Goal: Information Seeking & Learning: Learn about a topic

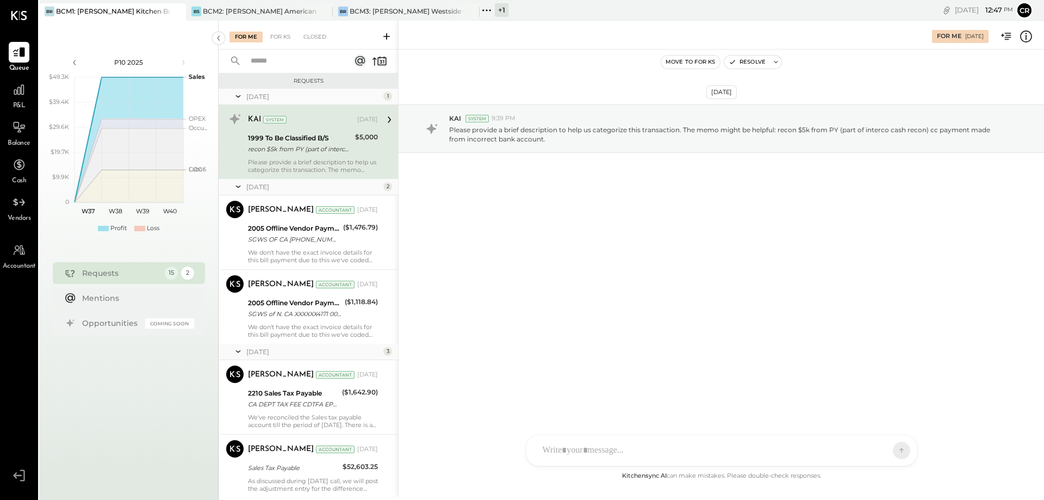
click at [21, 108] on span "P&L" at bounding box center [19, 106] width 13 height 10
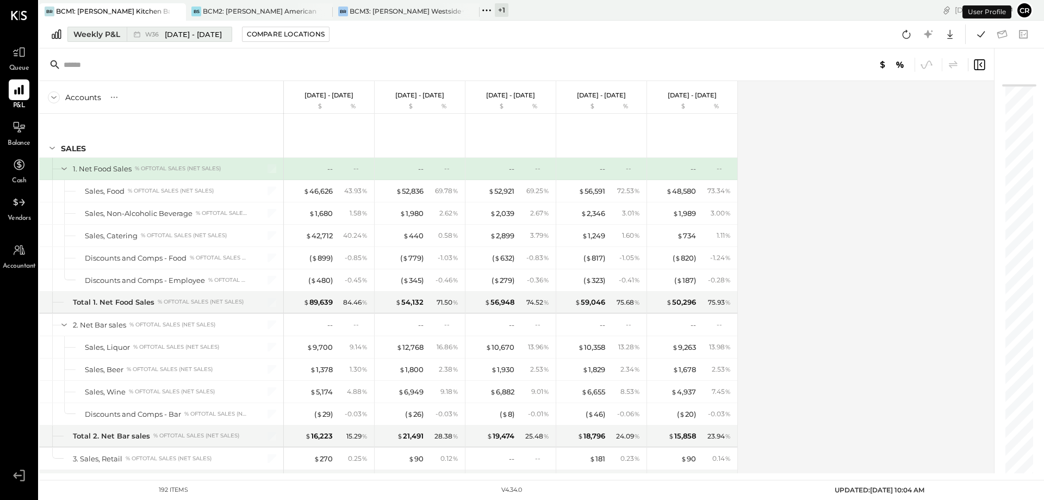
click at [108, 39] on div "Weekly P&L" at bounding box center [96, 34] width 47 height 11
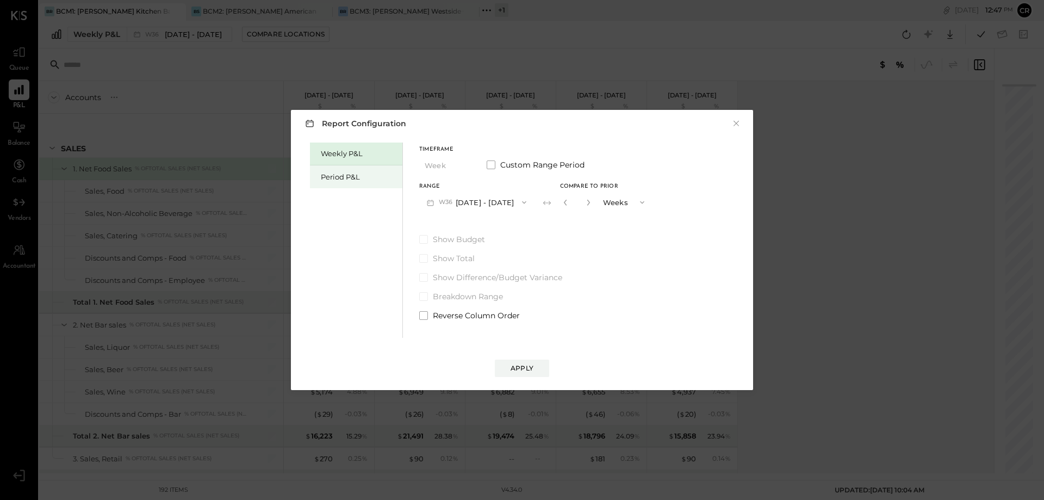
click at [324, 172] on div "Period P&L" at bounding box center [359, 177] width 76 height 10
click at [526, 366] on div "Apply" at bounding box center [522, 367] width 23 height 9
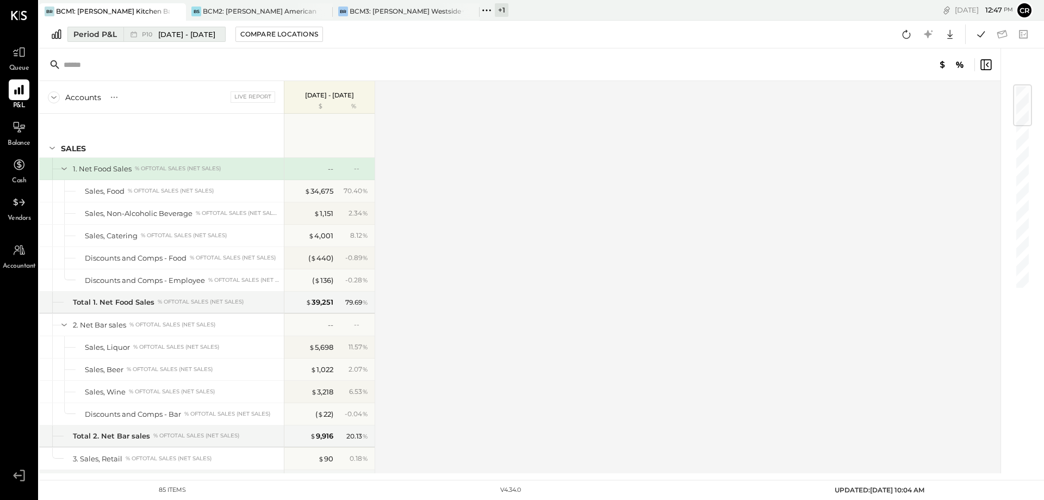
click at [215, 36] on span "[DATE] - [DATE]" at bounding box center [186, 34] width 57 height 10
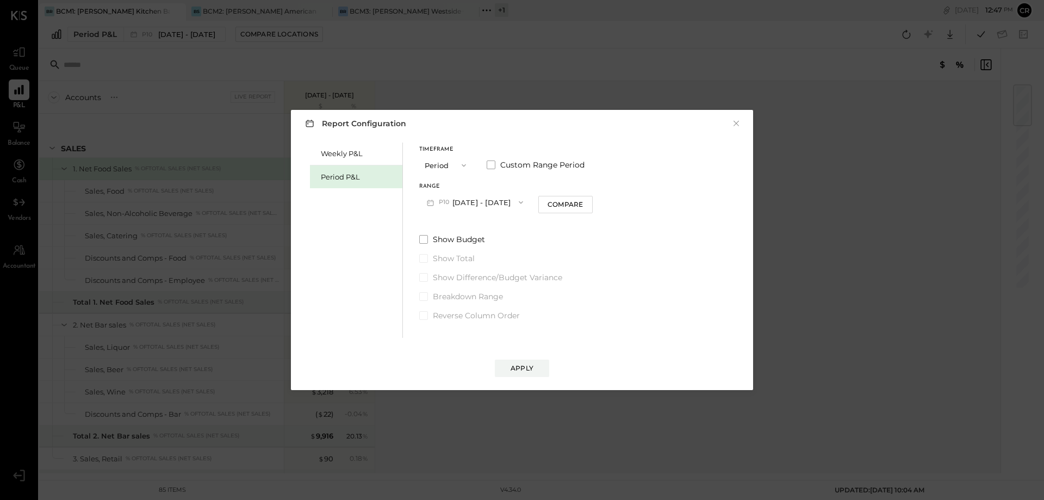
click at [470, 203] on button "P10 [DATE] - [DATE]" at bounding box center [474, 202] width 111 height 20
click at [470, 225] on span "[DATE] - [DATE]" at bounding box center [471, 226] width 52 height 9
click at [423, 240] on span at bounding box center [423, 239] width 9 height 9
click at [519, 367] on div "Apply" at bounding box center [522, 367] width 23 height 9
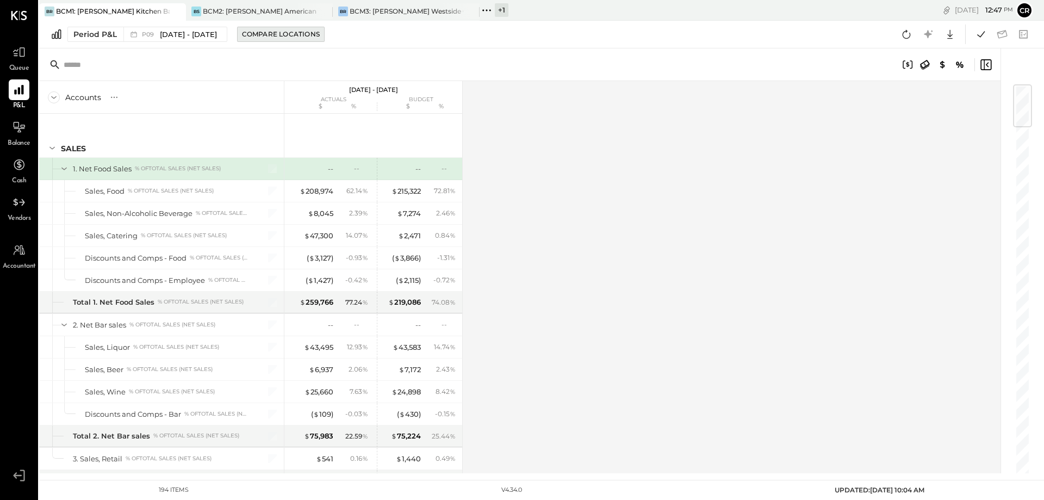
click at [309, 36] on div "Compare Locations" at bounding box center [281, 33] width 78 height 9
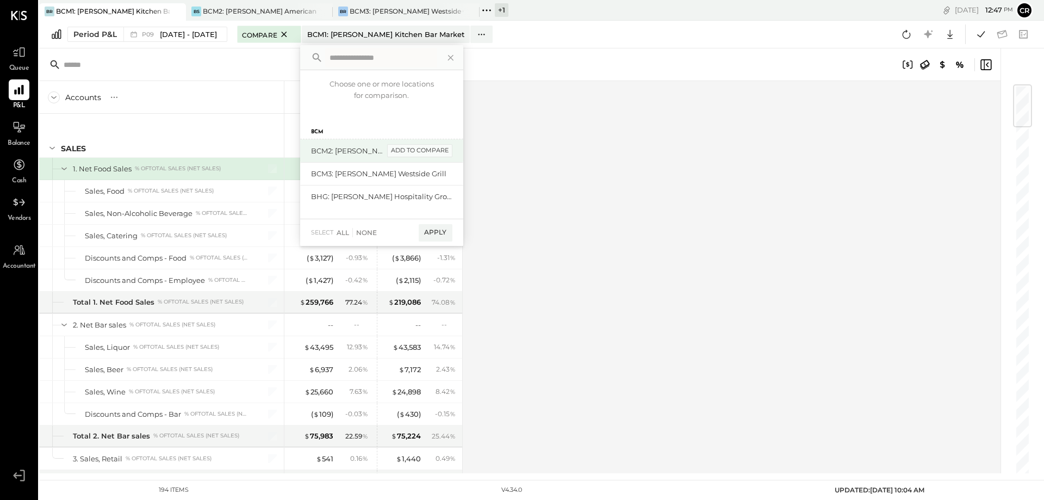
click at [444, 156] on div "add to compare" at bounding box center [419, 150] width 65 height 13
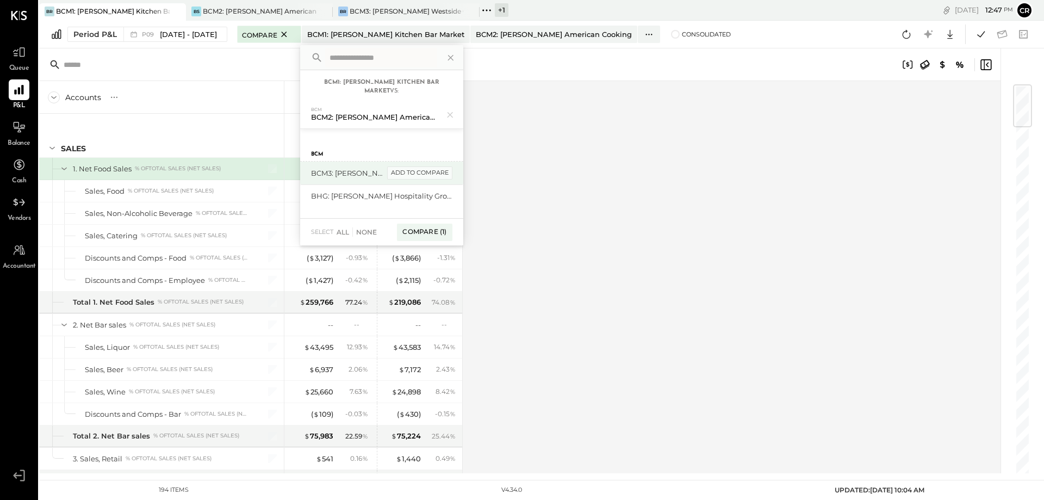
click at [443, 175] on div "add to compare" at bounding box center [419, 172] width 65 height 13
click at [438, 237] on div "Compare (2)" at bounding box center [423, 236] width 57 height 17
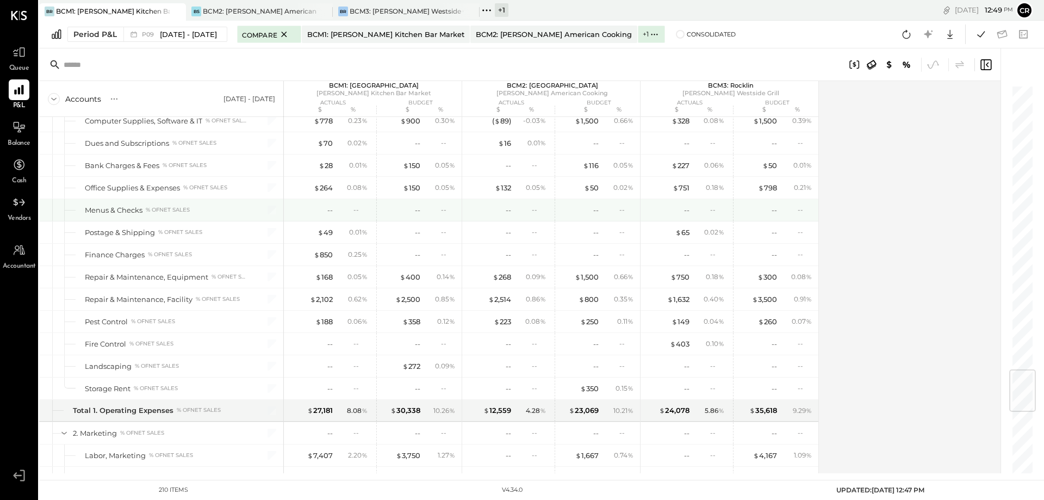
scroll to position [2393, 0]
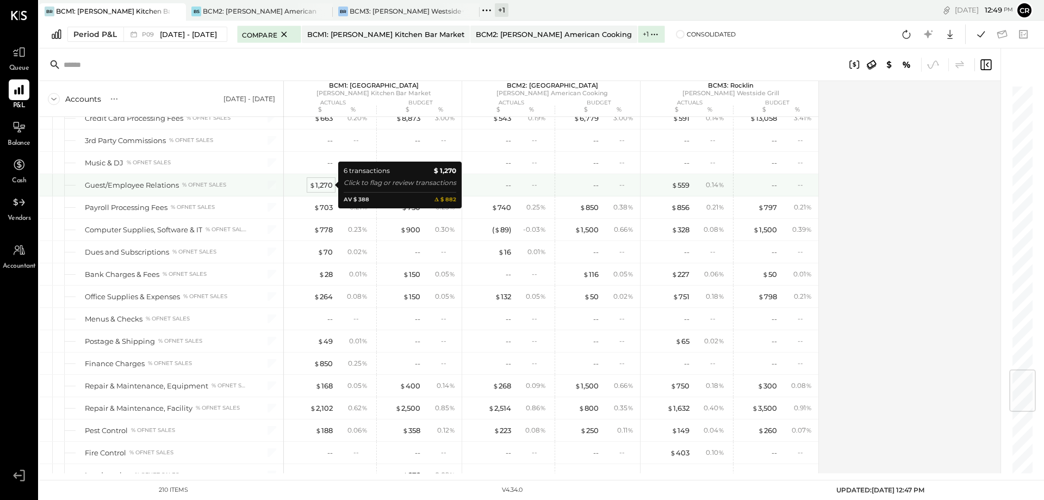
click at [316, 187] on div "$ 1,270" at bounding box center [320, 185] width 23 height 10
